Goal: Navigation & Orientation: Find specific page/section

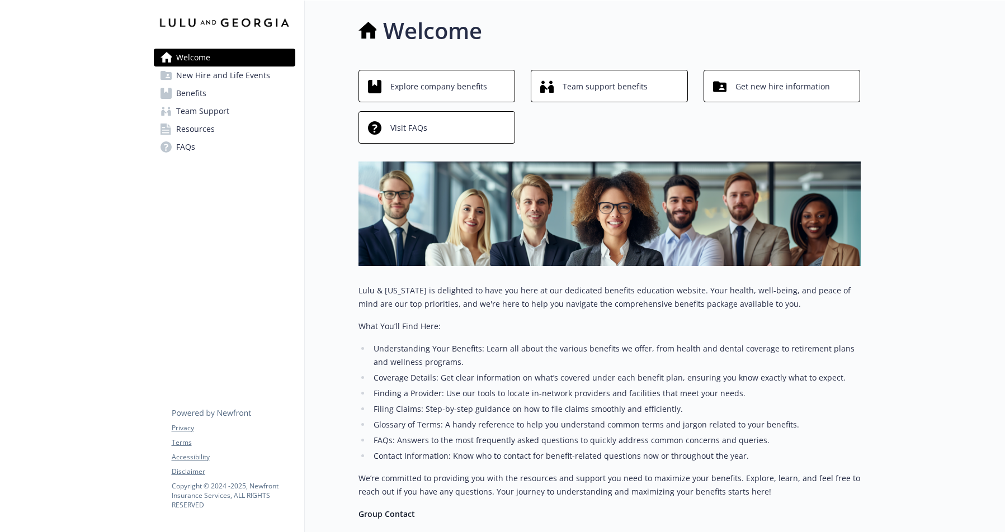
click at [199, 79] on span "New Hire and Life Events" at bounding box center [223, 76] width 94 height 18
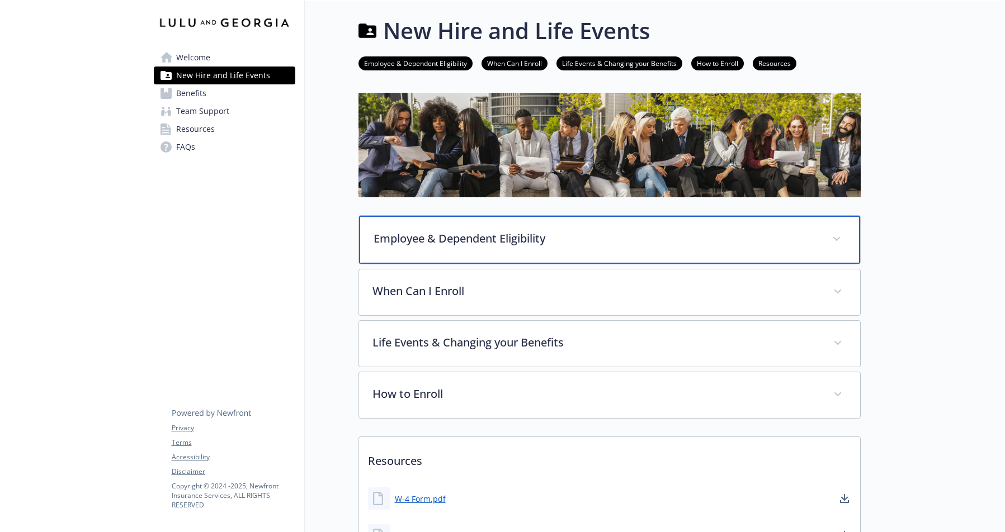
click at [499, 235] on p "Employee & Dependent Eligibility" at bounding box center [595, 238] width 445 height 17
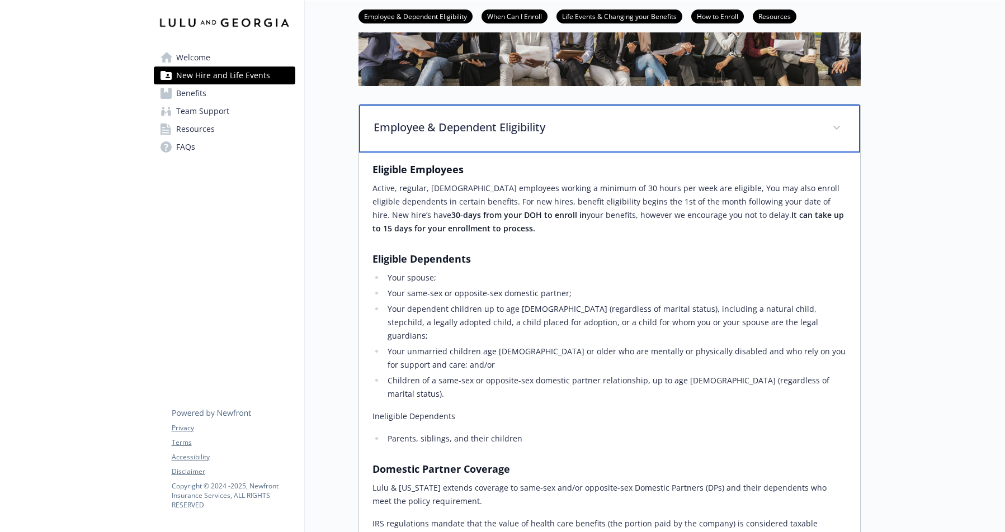
scroll to position [112, 0]
click at [489, 136] on div "Employee & Dependent Eligibility" at bounding box center [609, 128] width 501 height 48
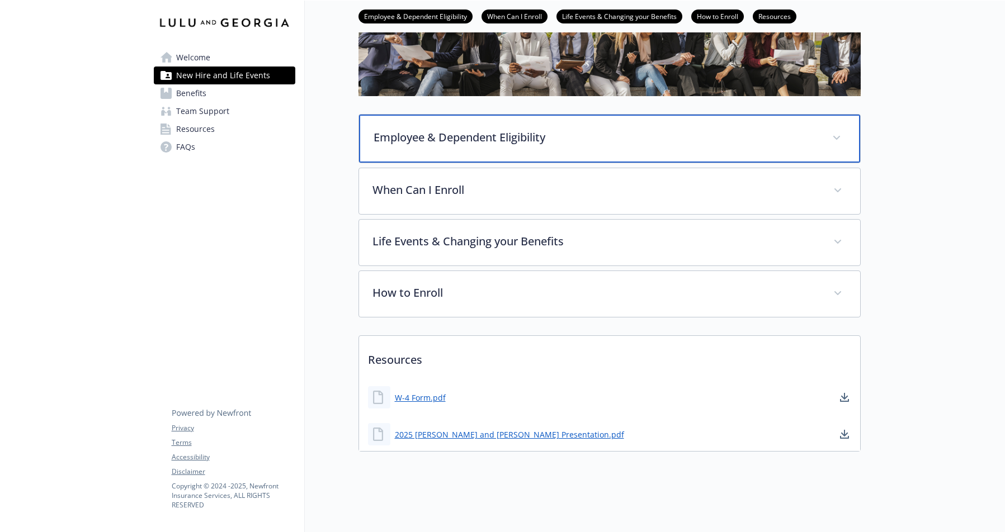
scroll to position [110, 0]
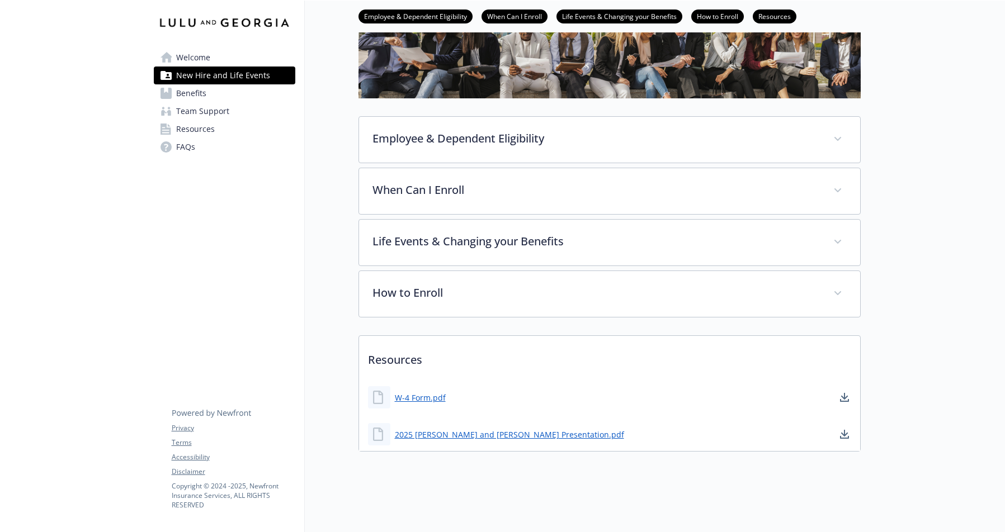
click at [179, 94] on span "Benefits" at bounding box center [191, 93] width 30 height 18
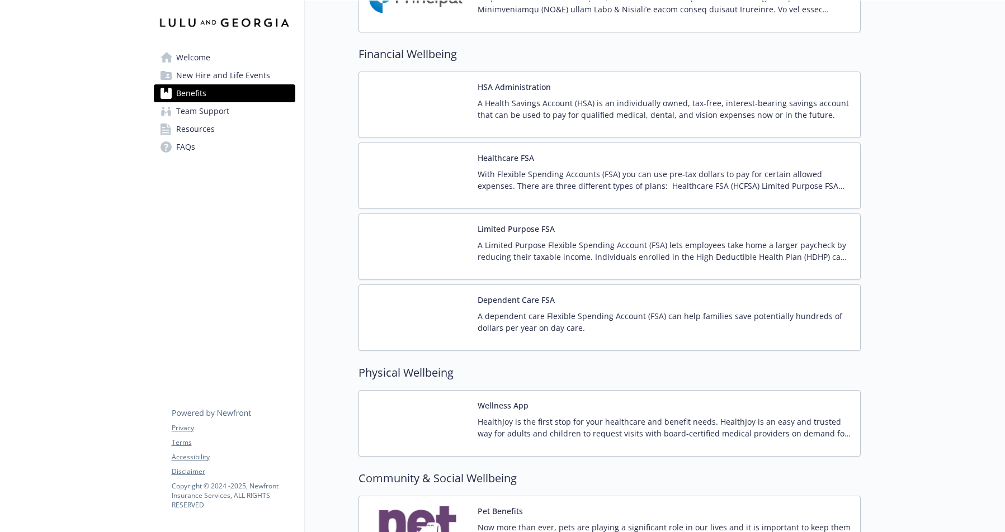
scroll to position [726, 0]
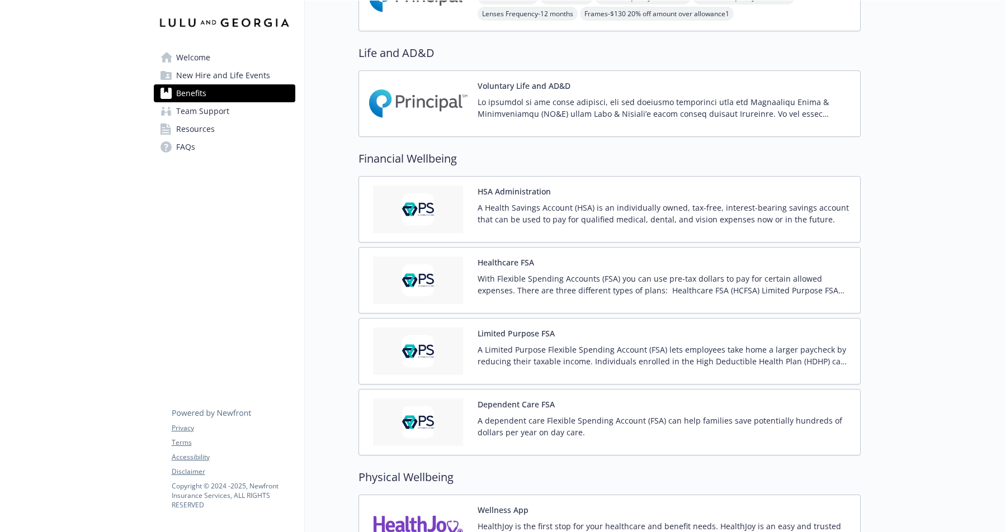
click at [203, 133] on span "Resources" at bounding box center [195, 129] width 39 height 18
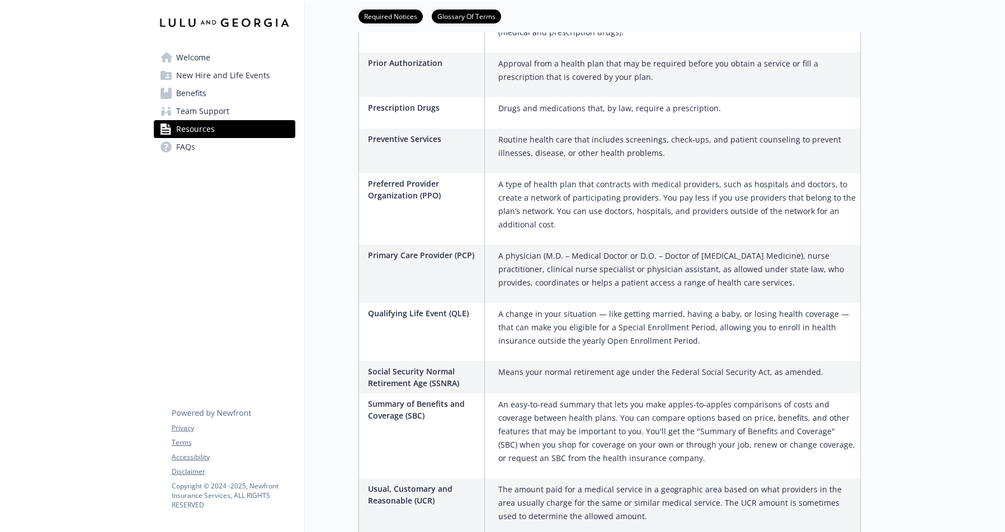
scroll to position [1737, 0]
